Goal: Task Accomplishment & Management: Manage account settings

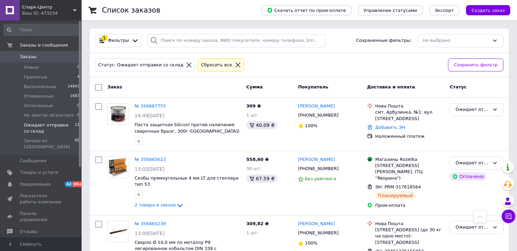
scroll to position [590, 0]
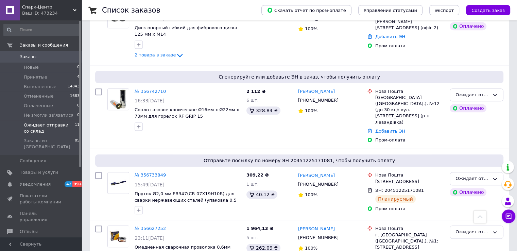
click at [46, 124] on span "Ожидает отправки со склад" at bounding box center [49, 128] width 51 height 12
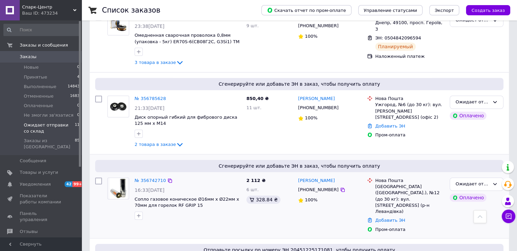
scroll to position [424, 0]
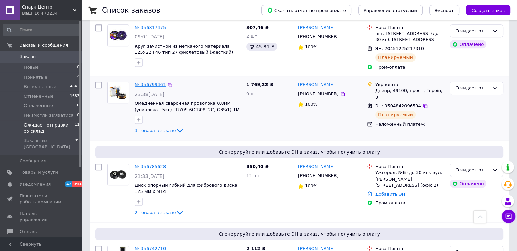
click at [151, 82] on link "№ 356799461" at bounding box center [150, 84] width 31 height 5
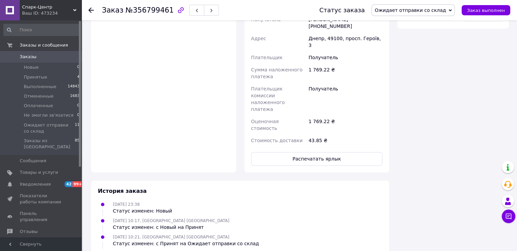
scroll to position [471, 0]
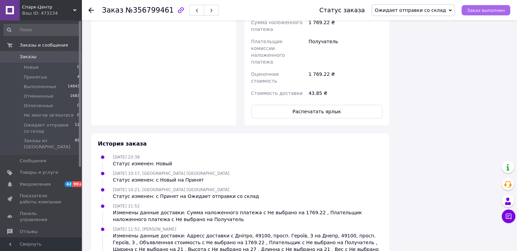
click at [484, 12] on span "Заказ выполнен" at bounding box center [486, 10] width 38 height 5
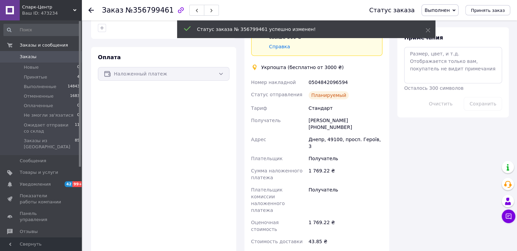
scroll to position [289, 0]
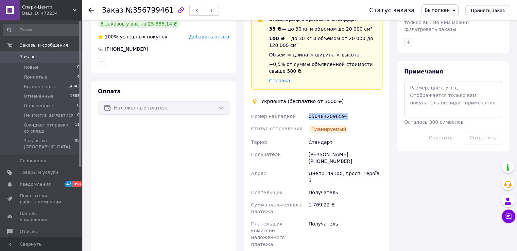
drag, startPoint x: 342, startPoint y: 110, endPoint x: 284, endPoint y: 138, distance: 65.0
click at [304, 110] on div "Номер накладной 0504842096594 Статус отправления Планируемый Тариф Стандарт Пол…" at bounding box center [317, 195] width 134 height 171
copy div "Номер накладной 0504842096594"
click at [88, 10] on icon at bounding box center [90, 9] width 5 height 5
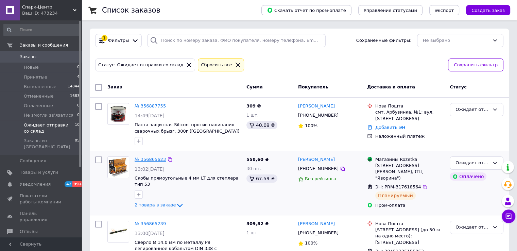
click at [151, 159] on link "№ 356865623" at bounding box center [150, 159] width 31 height 5
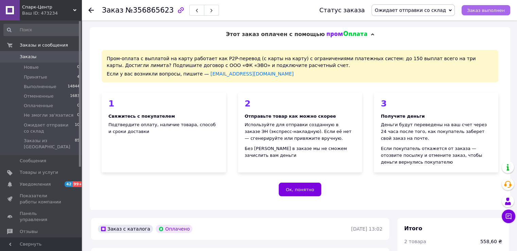
click at [482, 11] on span "Заказ выполнен" at bounding box center [486, 10] width 38 height 5
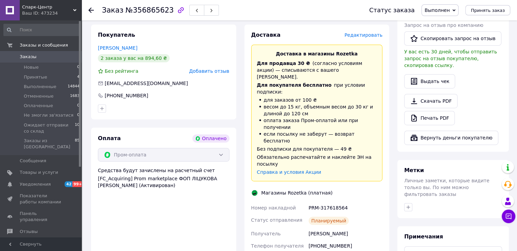
scroll to position [408, 0]
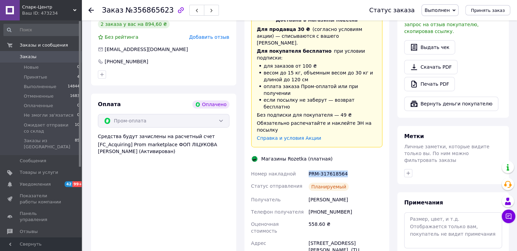
drag, startPoint x: 345, startPoint y: 139, endPoint x: 304, endPoint y: 144, distance: 41.8
click at [307, 167] on div "PRM-317618564" at bounding box center [345, 173] width 76 height 12
copy div "PRM-317618564"
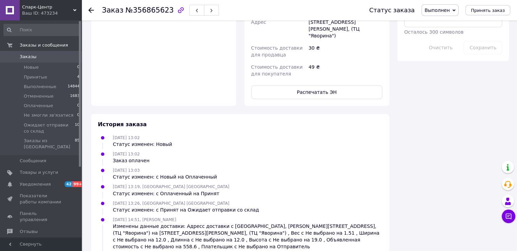
scroll to position [425, 0]
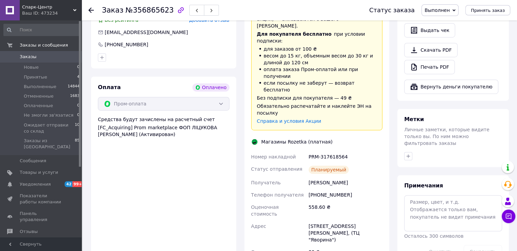
click at [91, 11] on icon at bounding box center [90, 9] width 5 height 5
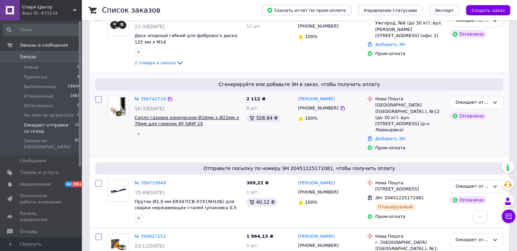
scroll to position [530, 0]
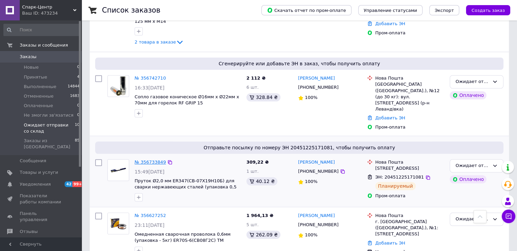
click at [148, 159] on link "№ 356733849" at bounding box center [150, 161] width 31 height 5
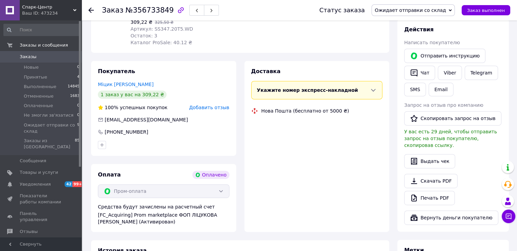
scroll to position [433, 0]
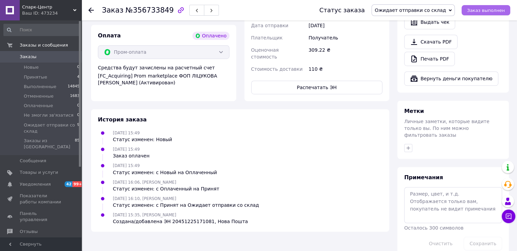
click at [495, 11] on span "Заказ выполнен" at bounding box center [486, 10] width 38 height 5
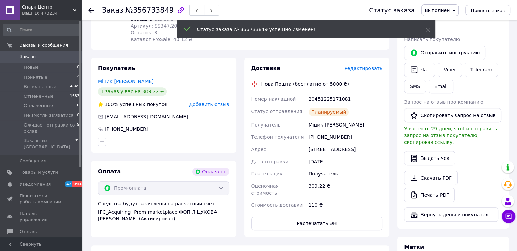
scroll to position [263, 0]
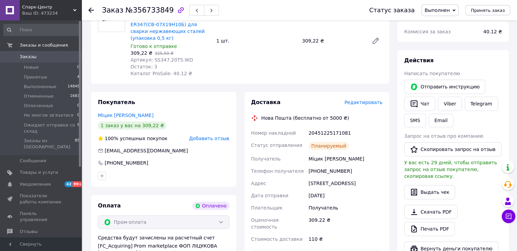
click at [90, 10] on icon at bounding box center [90, 9] width 5 height 5
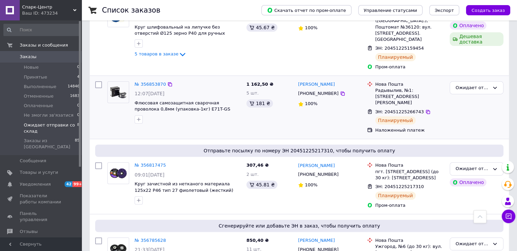
scroll to position [168, 0]
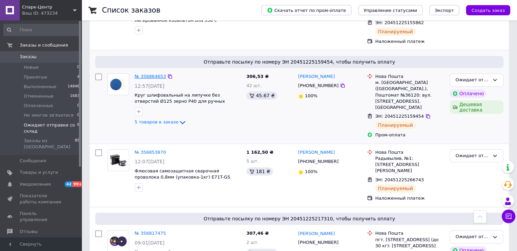
click at [147, 77] on link "№ 356864653" at bounding box center [150, 76] width 31 height 5
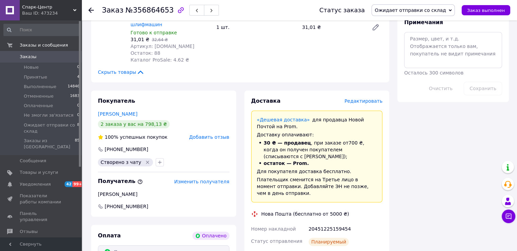
scroll to position [609, 0]
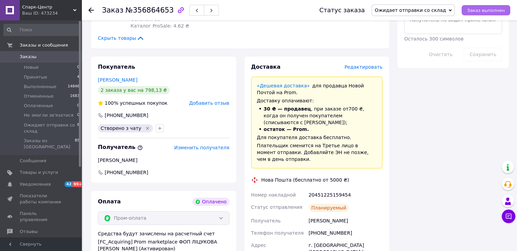
click at [492, 12] on span "Заказ выполнен" at bounding box center [486, 10] width 38 height 5
click at [90, 9] on use at bounding box center [90, 9] width 5 height 5
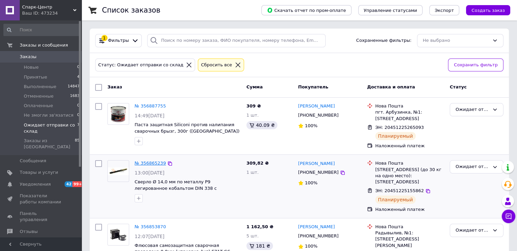
click at [152, 164] on link "№ 356865239" at bounding box center [150, 162] width 31 height 5
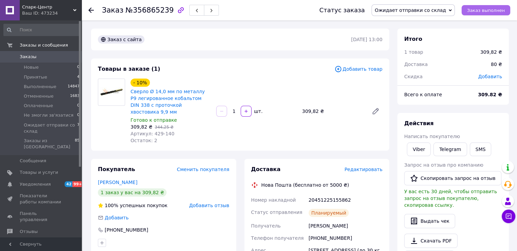
click at [481, 11] on span "Заказ выполнен" at bounding box center [486, 10] width 38 height 5
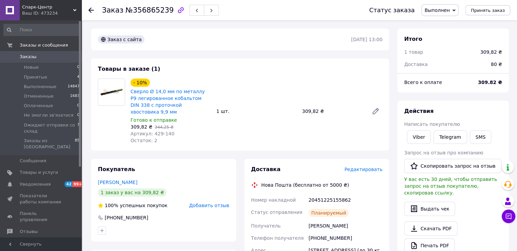
click at [90, 10] on use at bounding box center [90, 9] width 5 height 5
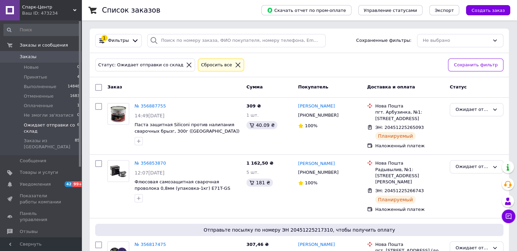
click at [27, 56] on span "Заказы" at bounding box center [28, 57] width 17 height 6
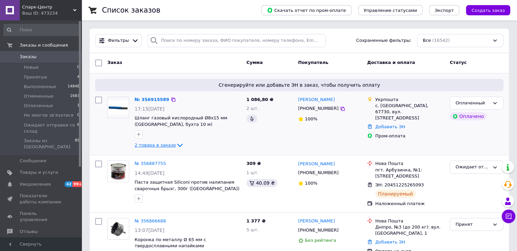
click at [149, 145] on span "2 товара в заказе" at bounding box center [155, 144] width 41 height 5
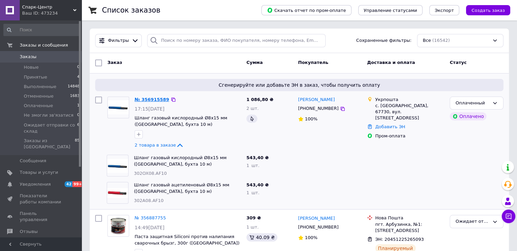
click at [142, 98] on link "№ 356915589" at bounding box center [152, 99] width 35 height 5
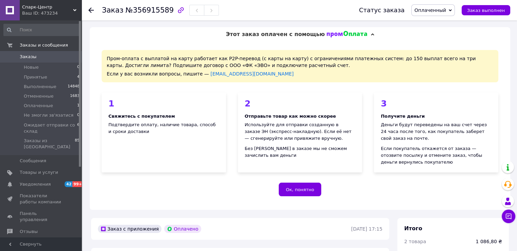
click at [439, 10] on span "Оплаченный" at bounding box center [430, 9] width 32 height 5
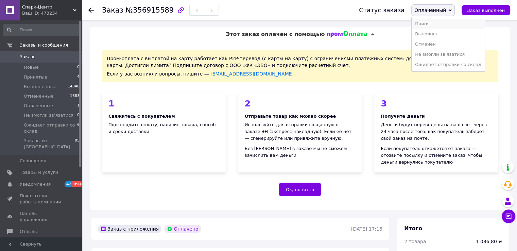
click at [431, 23] on li "Принят" at bounding box center [447, 24] width 73 height 10
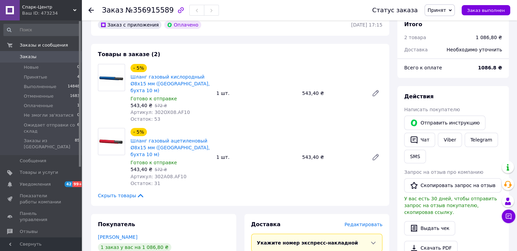
scroll to position [340, 0]
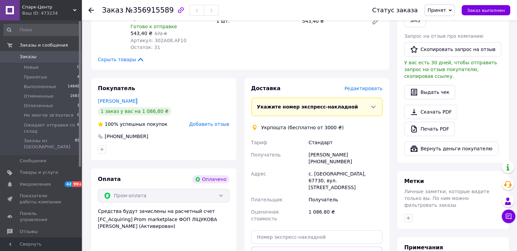
drag, startPoint x: 130, startPoint y: 89, endPoint x: 92, endPoint y: 92, distance: 38.2
click at [92, 92] on div "Покупатель Житарь Павел 1 заказ у вас на 1 086,80 ₴ 100% успешных покупок Добав…" at bounding box center [163, 119] width 145 height 83
drag, startPoint x: 95, startPoint y: 89, endPoint x: 140, endPoint y: 86, distance: 44.6
click at [140, 86] on div "Покупатель Житарь Павел 1 заказ у вас на 1 086,80 ₴ 100% успешных покупок Добав…" at bounding box center [163, 119] width 145 height 83
copy link "Житарь Павел"
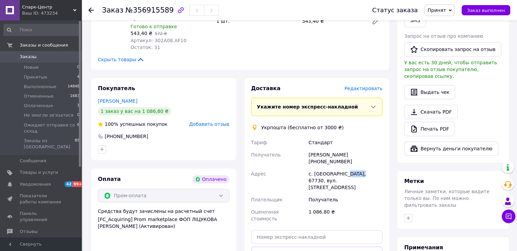
drag, startPoint x: 341, startPoint y: 153, endPoint x: 355, endPoint y: 154, distance: 13.3
click at [355, 167] on div "с. [GEOGRAPHIC_DATA], 67730, вул. [STREET_ADDRESS]" at bounding box center [345, 180] width 76 height 26
copy div "67730"
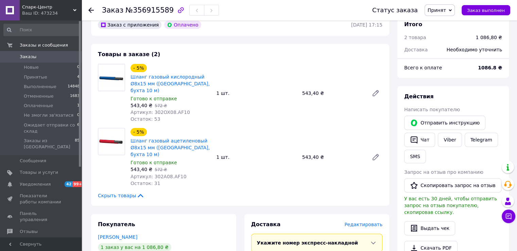
scroll to position [374, 0]
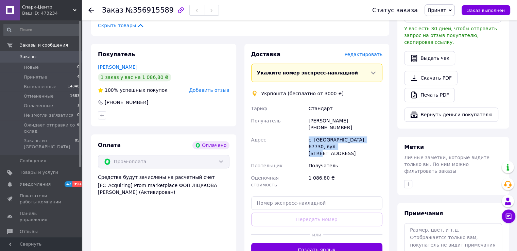
drag, startPoint x: 305, startPoint y: 119, endPoint x: 341, endPoint y: 128, distance: 37.0
click at [341, 128] on div "Тариф Стандарт Получатель Павел Житарь +380976032204 Адрес с. Старокозаче, 6773…" at bounding box center [317, 146] width 134 height 88
copy div "Адрес с. Старокозаче, 67730, вул. Соборна, 28"
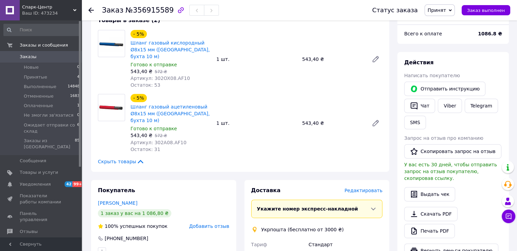
scroll to position [204, 0]
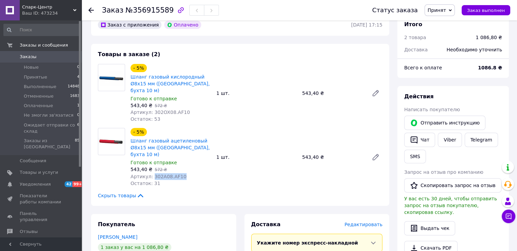
drag, startPoint x: 179, startPoint y: 164, endPoint x: 151, endPoint y: 166, distance: 28.2
click at [151, 173] on div "Артикул: 302A08.AF10" at bounding box center [170, 176] width 80 height 7
copy span "302A08.AF10"
click at [446, 7] on span "Принят" at bounding box center [436, 9] width 18 height 5
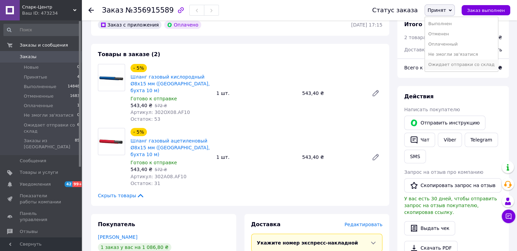
click at [447, 65] on li "Ожидает отправки со склад" at bounding box center [461, 64] width 73 height 10
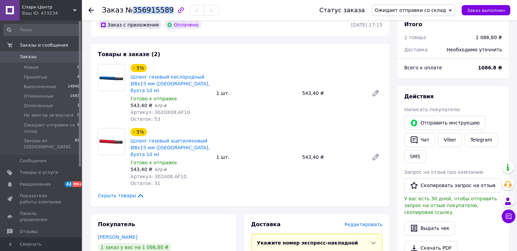
drag, startPoint x: 130, startPoint y: 11, endPoint x: 163, endPoint y: 11, distance: 33.3
click at [163, 11] on span "№356915589" at bounding box center [149, 10] width 48 height 8
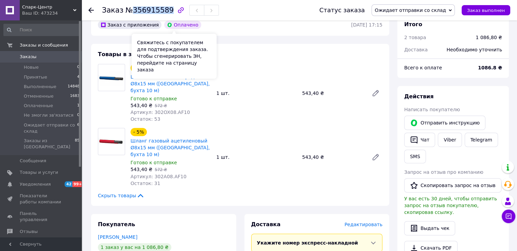
copy span "356915589"
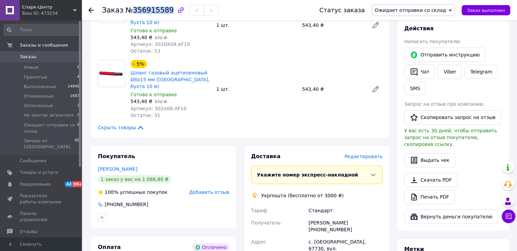
scroll to position [306, 0]
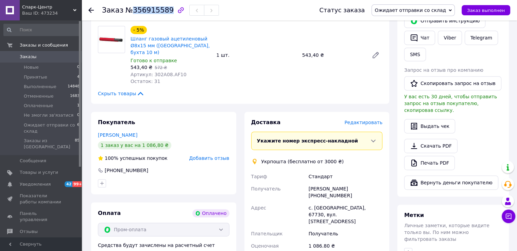
click at [31, 57] on span "Заказы" at bounding box center [28, 57] width 17 height 6
